Goal: Task Accomplishment & Management: Use online tool/utility

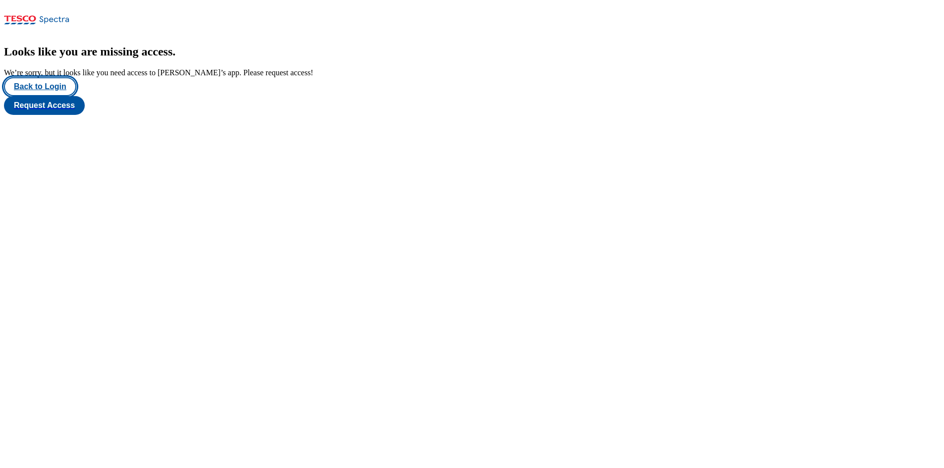
click at [51, 96] on button "Back to Login" at bounding box center [40, 86] width 72 height 19
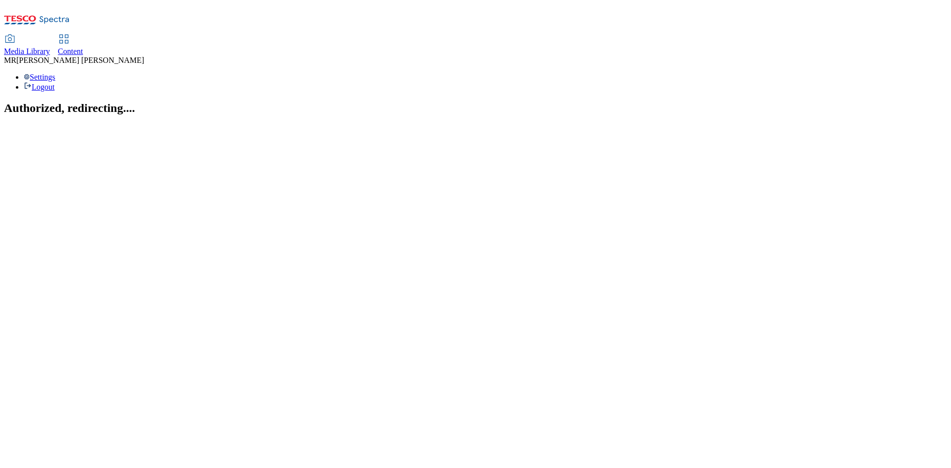
click at [83, 47] on span "Content" at bounding box center [70, 51] width 25 height 8
select select "ghs-uk"
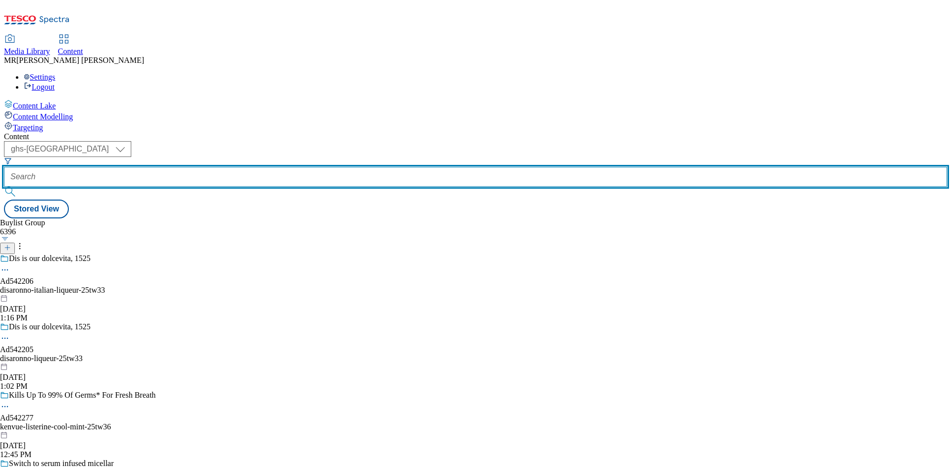
click at [226, 167] on input "text" at bounding box center [476, 177] width 944 height 20
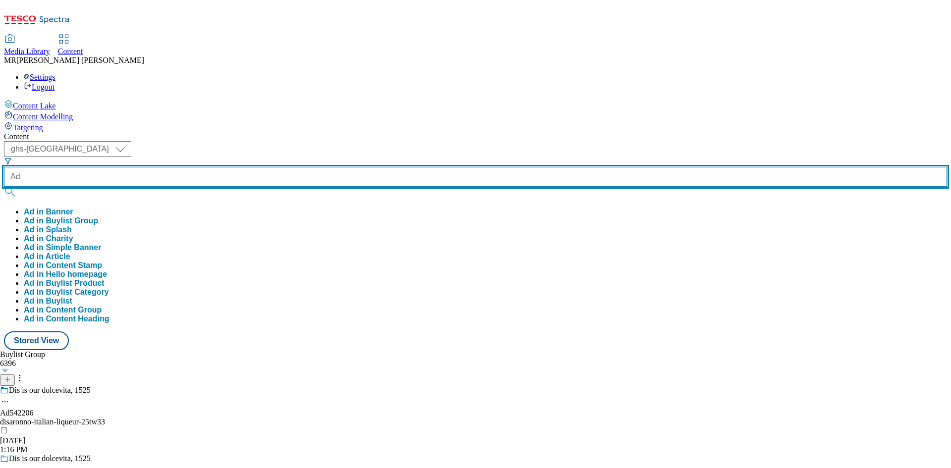
paste input "542417"
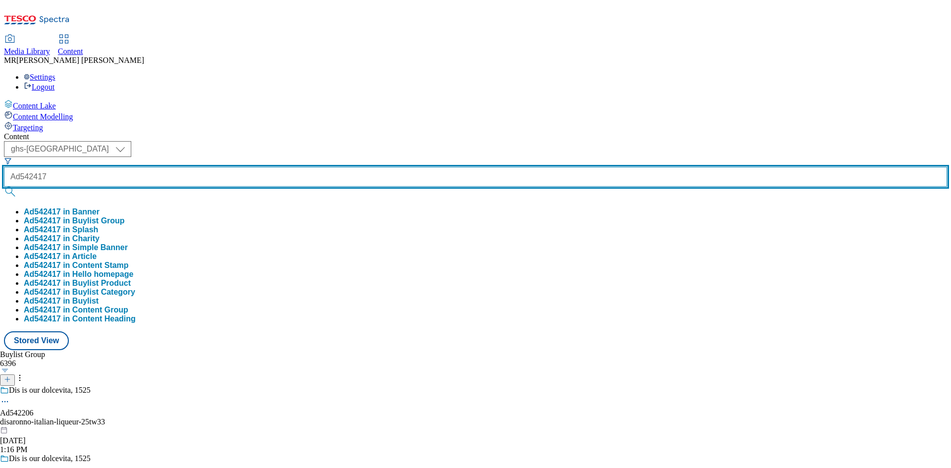
type input "Ad542417"
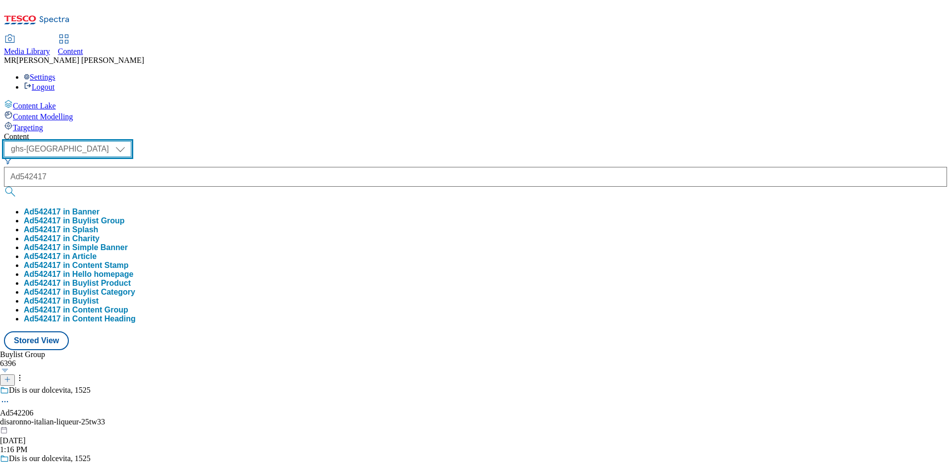
click at [131, 141] on select "ghs-roi ghs-uk" at bounding box center [67, 149] width 127 height 16
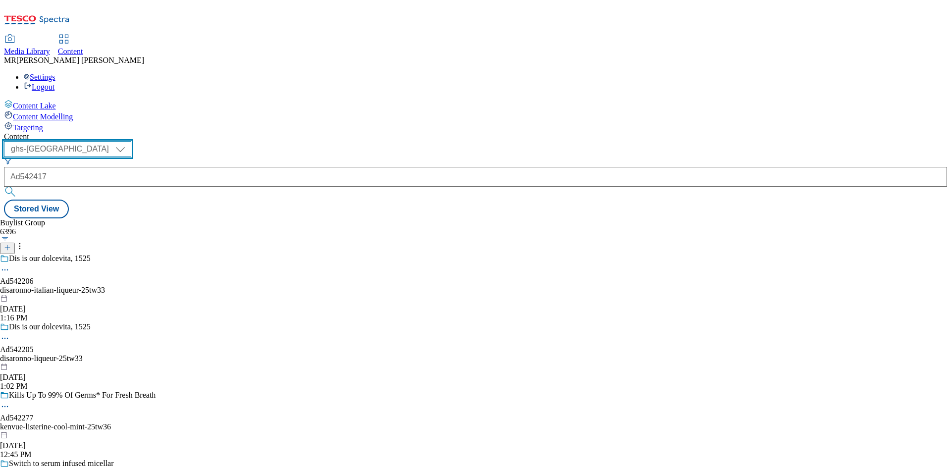
select select "ghs-roi"
click at [129, 141] on select "ghs-roi ghs-uk" at bounding box center [67, 149] width 127 height 16
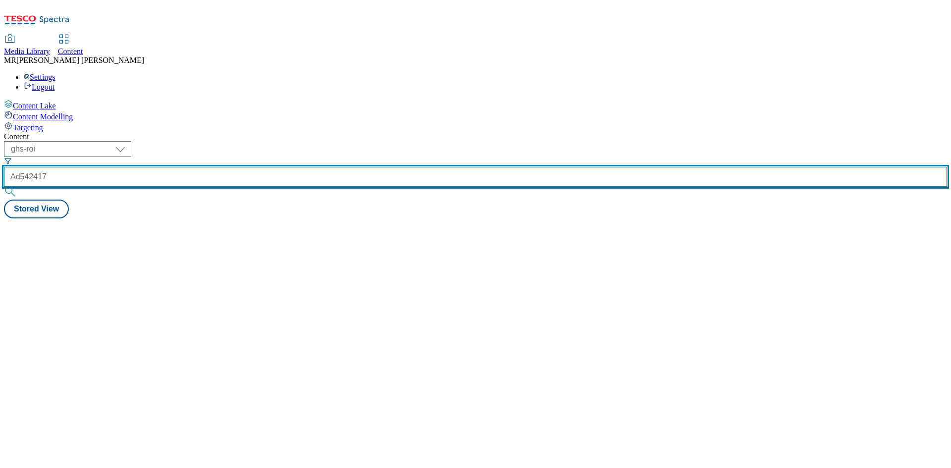
click at [245, 167] on input "Ad542417" at bounding box center [476, 177] width 944 height 20
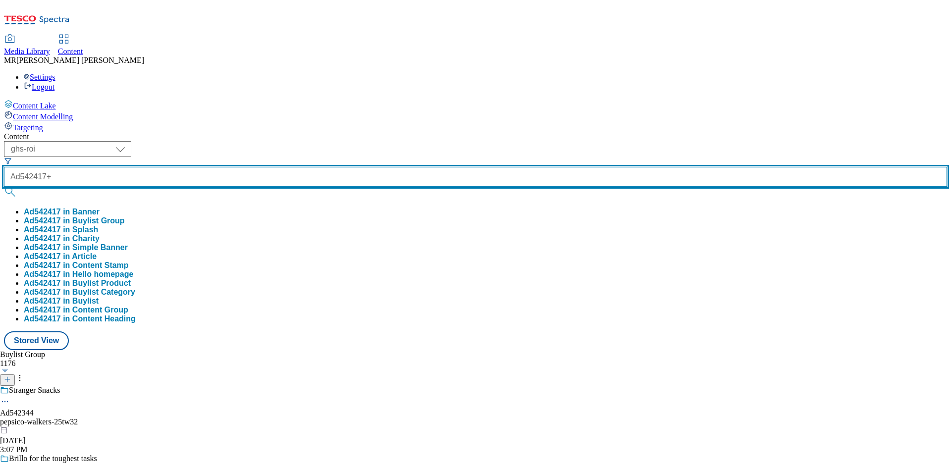
click at [4, 187] on button "submit" at bounding box center [11, 192] width 14 height 10
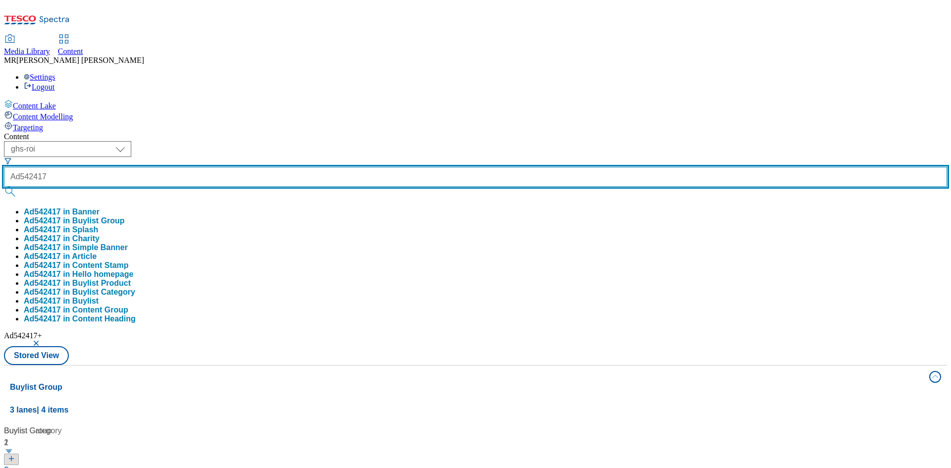
type input "Ad542417"
click at [4, 187] on button "submit" at bounding box center [11, 192] width 14 height 10
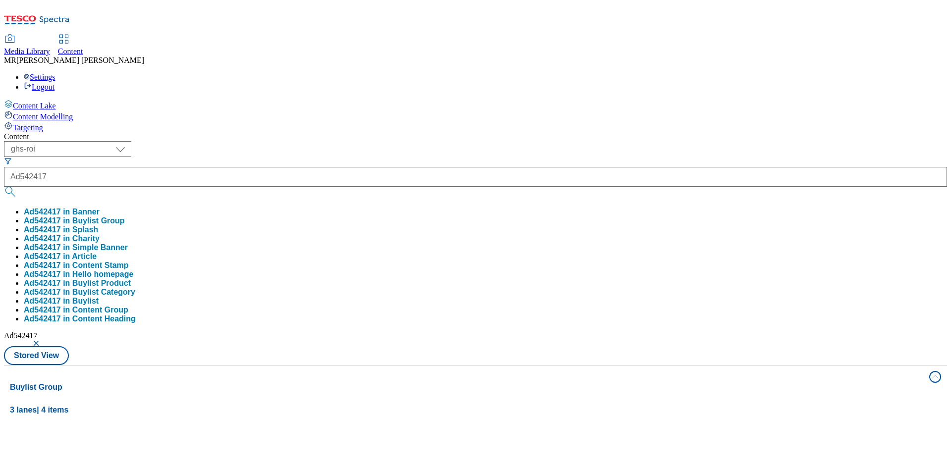
click at [404, 132] on div "Content ( optional ) ghs-roi ghs-uk ghs-roi Ad542417 Ad542417 in Banner Ad54241…" at bounding box center [476, 464] width 944 height 665
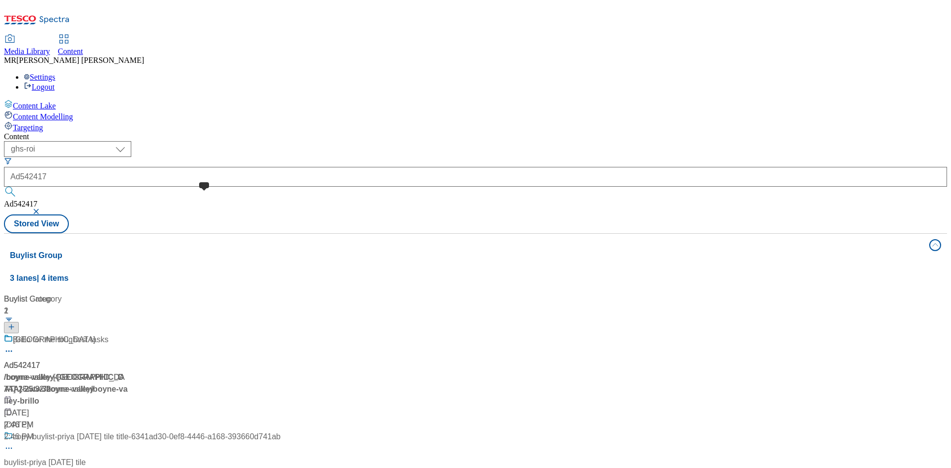
click at [40, 360] on div "Ad542417" at bounding box center [22, 366] width 36 height 12
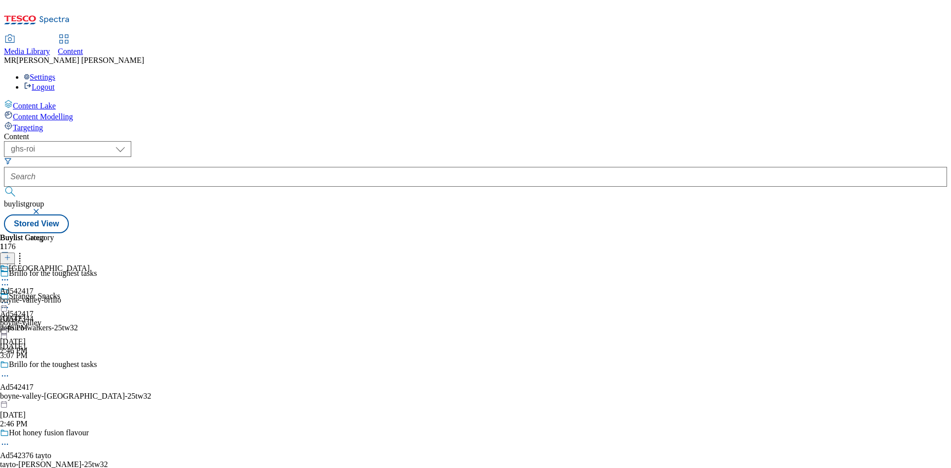
click at [42, 287] on div "Ad542417 boyne-valley Sep 30, 2025 2:46 PM" at bounding box center [21, 321] width 42 height 68
click at [10, 298] on icon at bounding box center [5, 303] width 10 height 10
click at [54, 366] on span "Preview" at bounding box center [42, 369] width 23 height 7
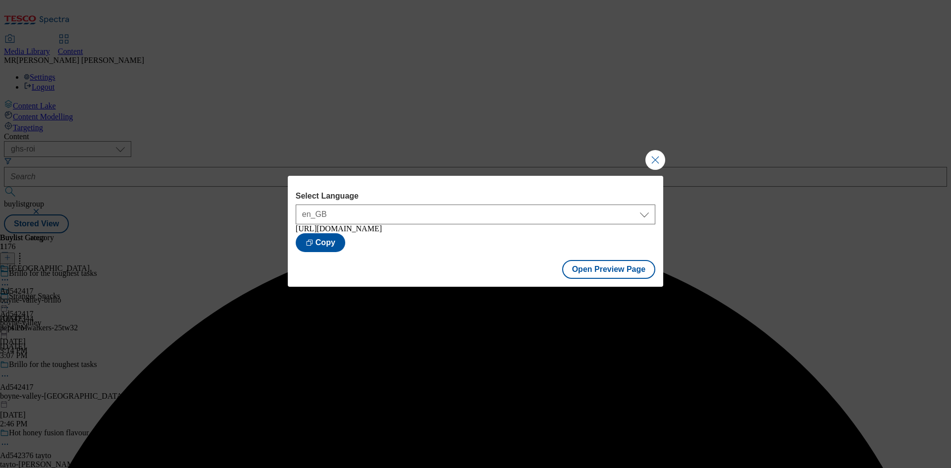
click at [603, 284] on div "Open Preview Page" at bounding box center [476, 270] width 376 height 33
click at [599, 273] on button "Open Preview Page" at bounding box center [609, 269] width 94 height 19
click at [663, 152] on button "Close Modal" at bounding box center [656, 160] width 20 height 20
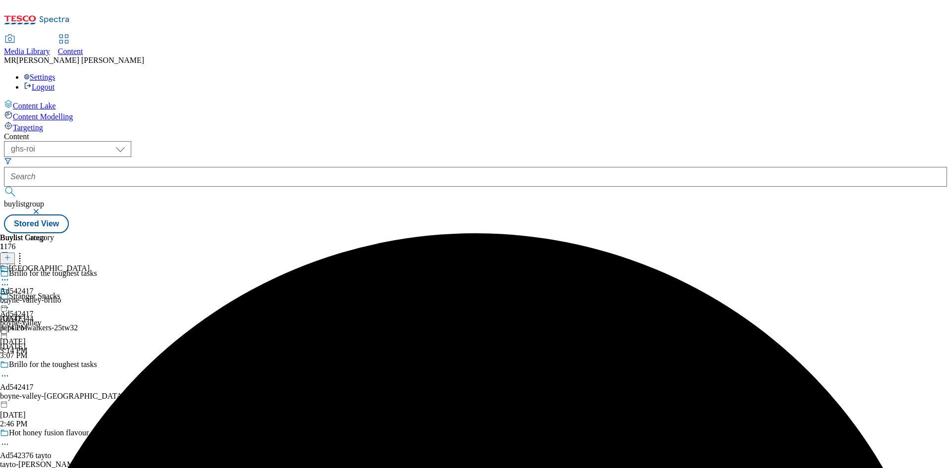
click at [10, 298] on icon at bounding box center [5, 303] width 10 height 10
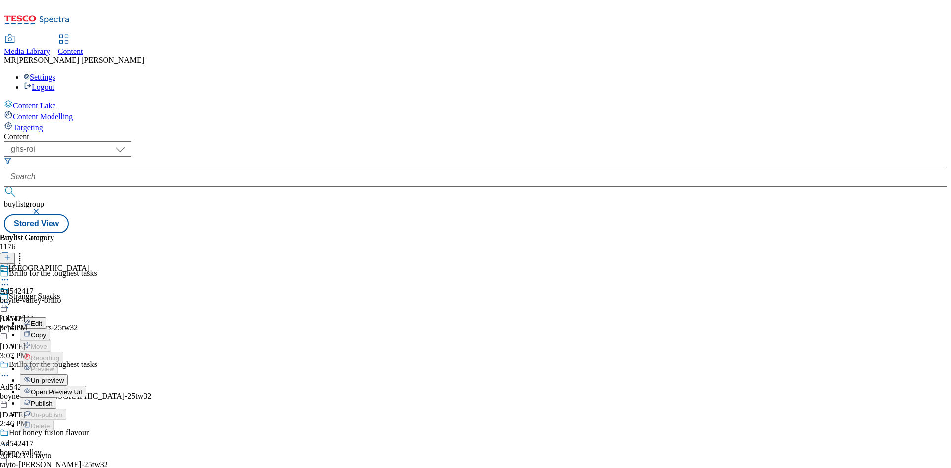
click at [53, 400] on span "Publish" at bounding box center [42, 403] width 22 height 7
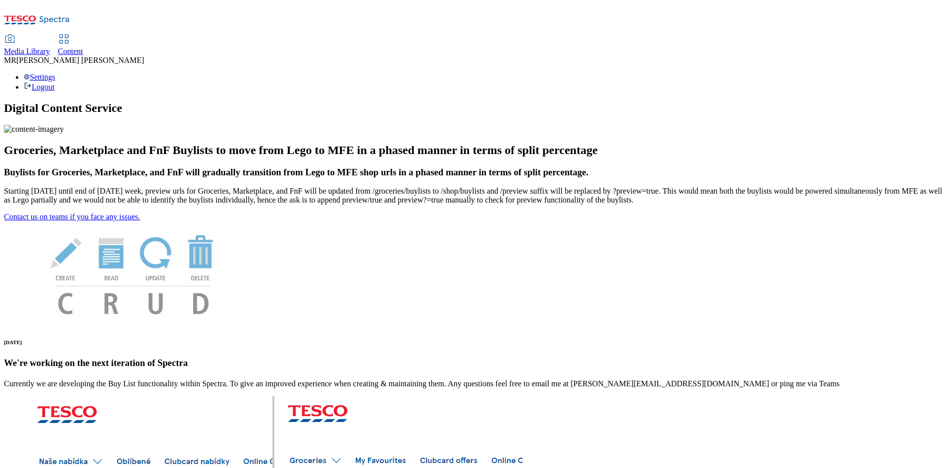
click at [83, 47] on div "Content" at bounding box center [70, 51] width 25 height 9
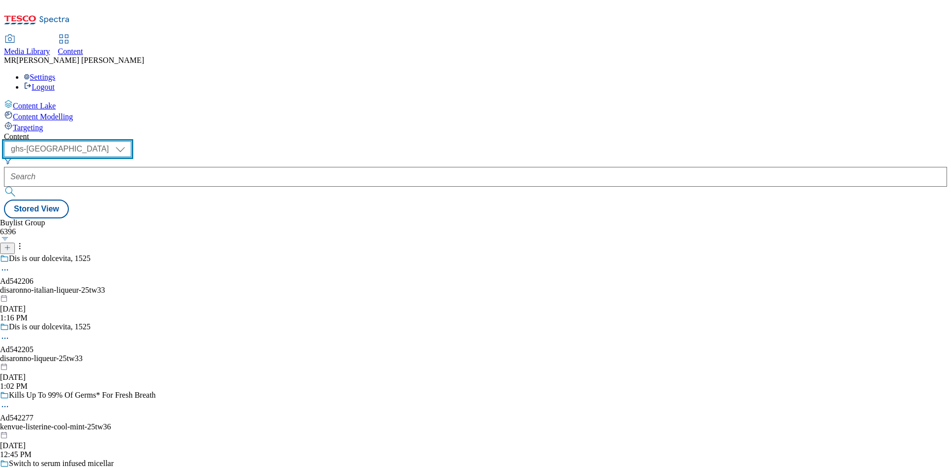
drag, startPoint x: 174, startPoint y: 79, endPoint x: 163, endPoint y: 135, distance: 57.0
click at [131, 141] on select "ghs-roi ghs-uk" at bounding box center [67, 149] width 127 height 16
select select "ghs-roi"
click at [129, 141] on select "ghs-roi ghs-uk" at bounding box center [67, 149] width 127 height 16
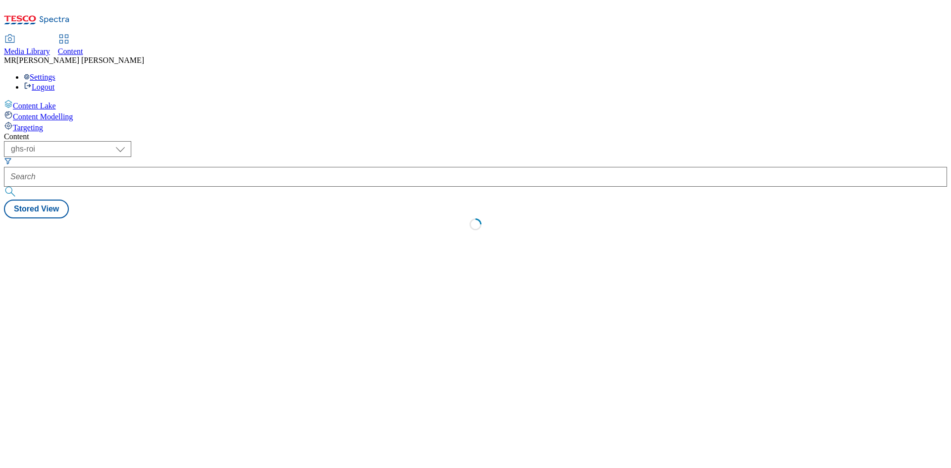
click at [209, 157] on div at bounding box center [476, 178] width 944 height 43
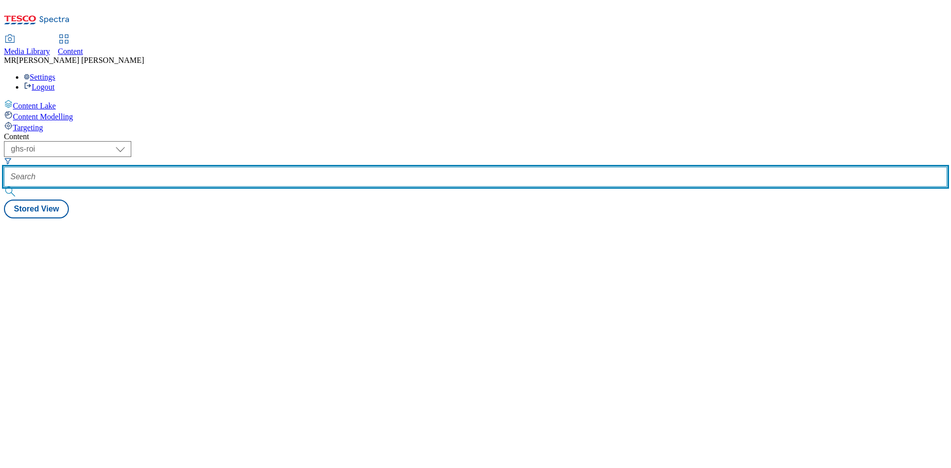
click at [224, 167] on input "text" at bounding box center [476, 177] width 944 height 20
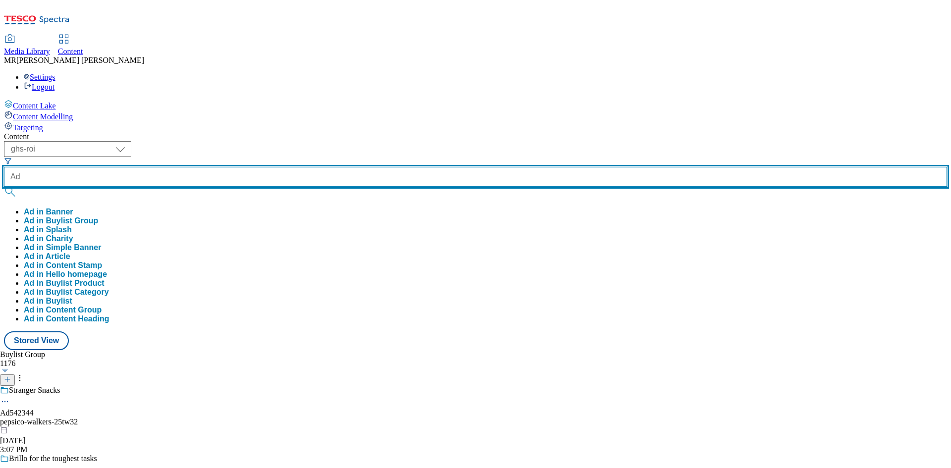
paste input "542344"
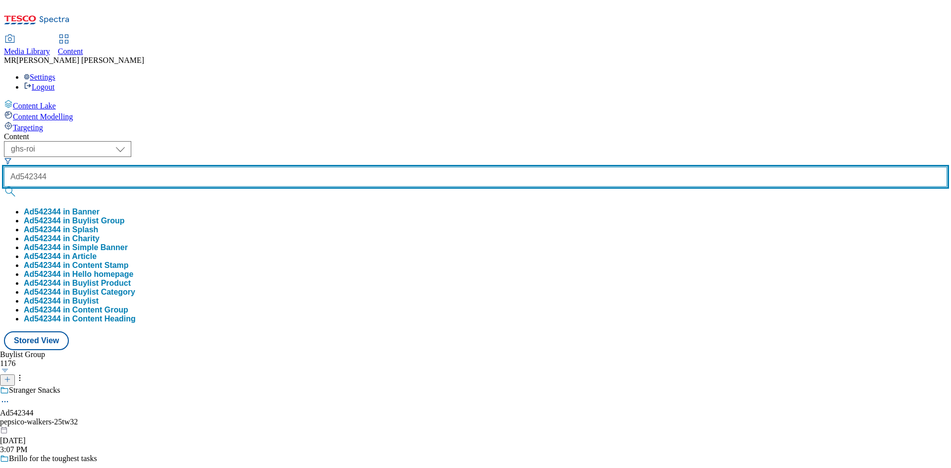
type input "Ad542344"
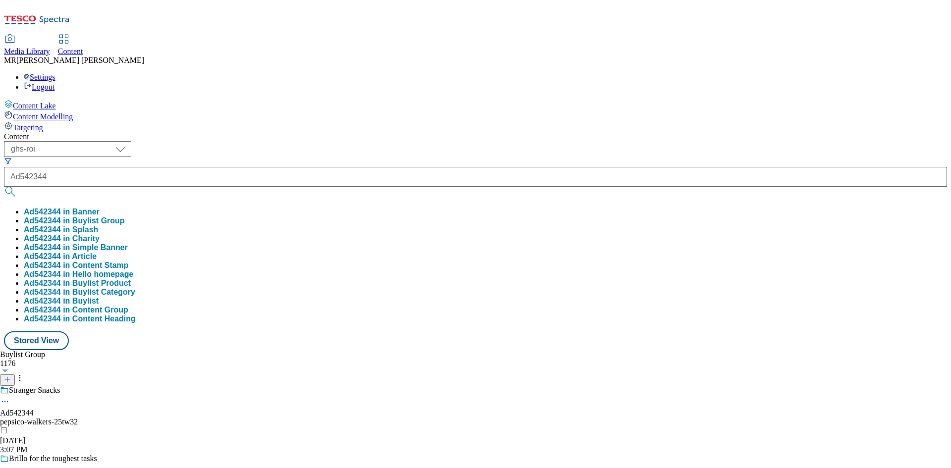
click at [125, 217] on button "Ad542344 in Buylist Group" at bounding box center [74, 221] width 101 height 9
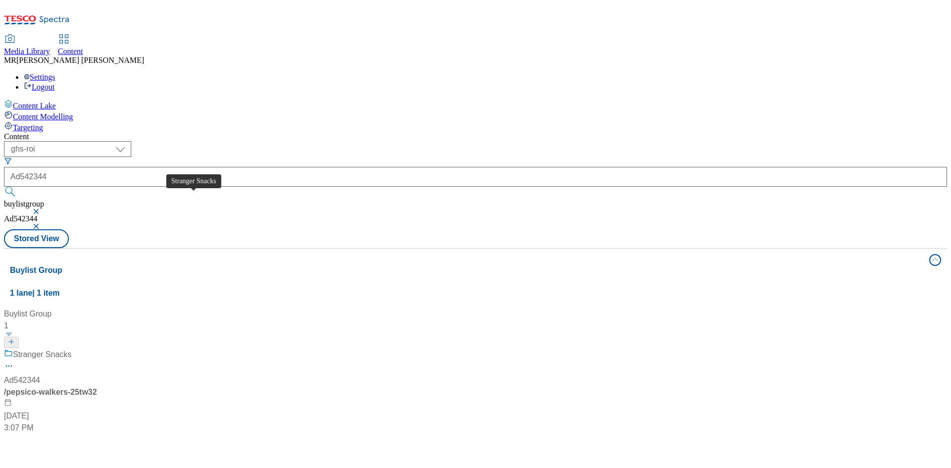
click at [71, 349] on span "Stranger Snacks" at bounding box center [42, 355] width 58 height 12
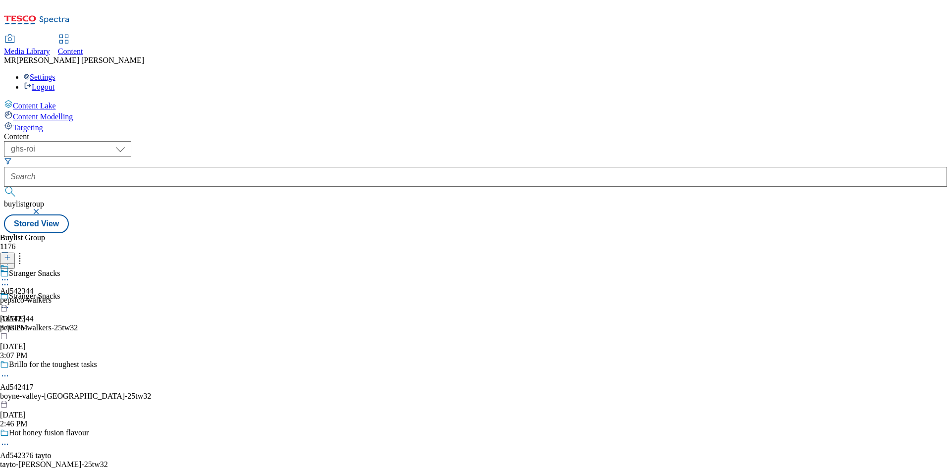
click at [52, 296] on div "pepsico-walkers" at bounding box center [26, 300] width 52 height 9
click at [10, 298] on icon at bounding box center [5, 303] width 10 height 10
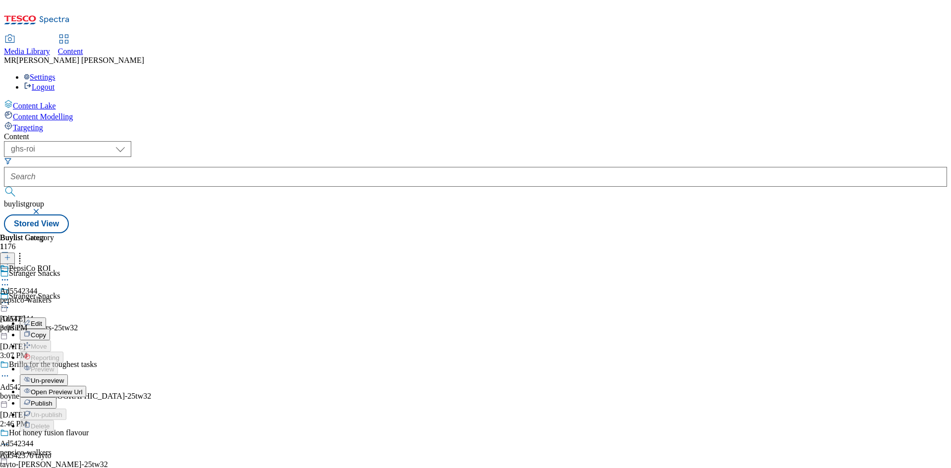
click at [82, 389] on span "Open Preview Url" at bounding box center [57, 392] width 52 height 7
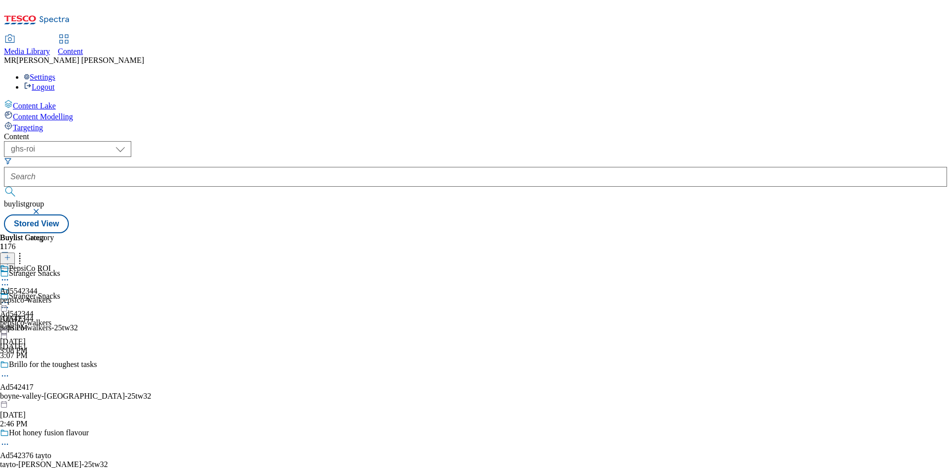
click at [10, 298] on icon at bounding box center [5, 303] width 10 height 10
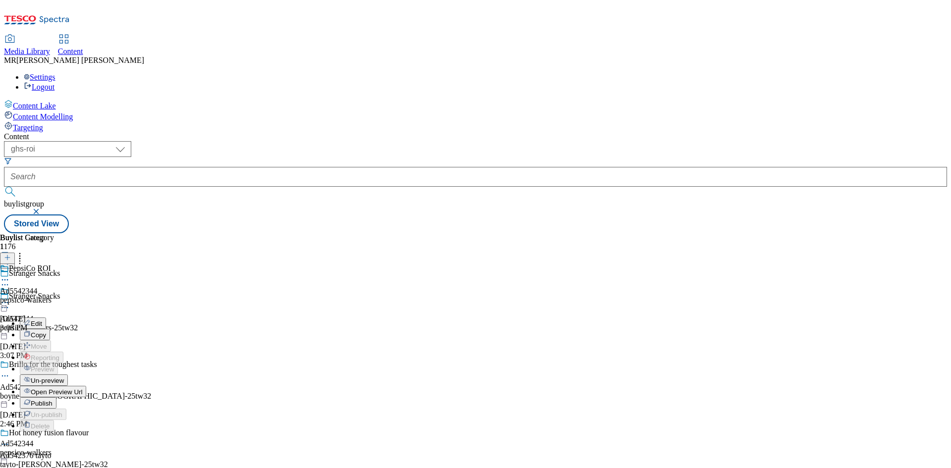
click at [53, 400] on span "Publish" at bounding box center [42, 403] width 22 height 7
